Goal: Navigation & Orientation: Find specific page/section

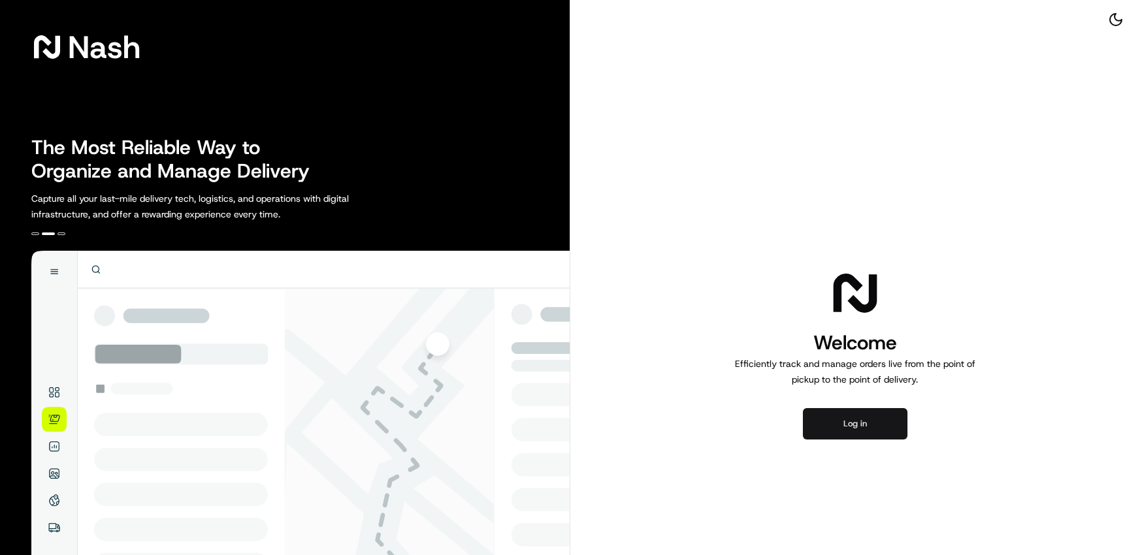
click at [846, 422] on button "Log in" at bounding box center [855, 423] width 104 height 31
